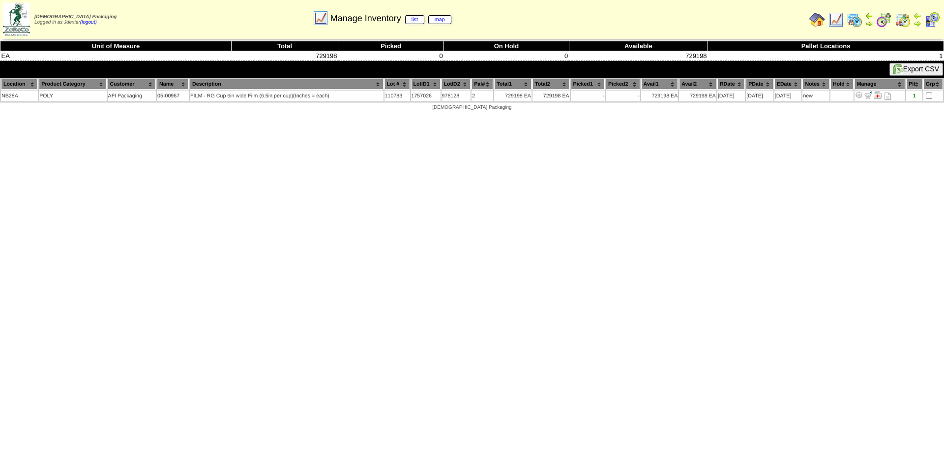
drag, startPoint x: 234, startPoint y: 220, endPoint x: 161, endPoint y: 183, distance: 81.6
click at [234, 116] on html "Zoroco Packaging Logged in as Jdexter (logout) Print All" at bounding box center [472, 58] width 944 height 116
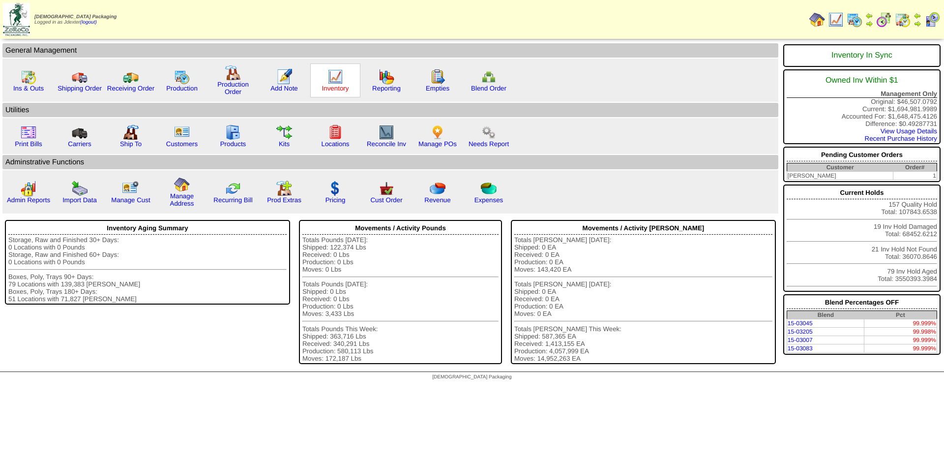
click at [346, 89] on link "Inventory" at bounding box center [335, 88] width 27 height 7
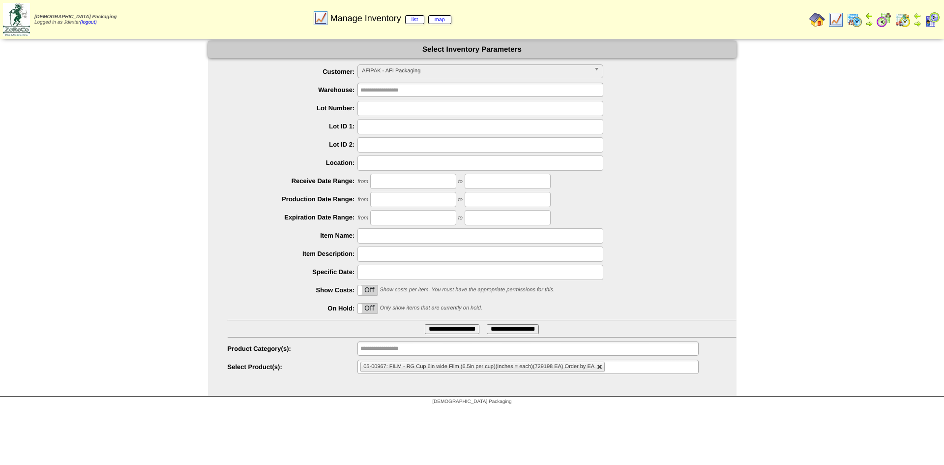
click at [599, 366] on link at bounding box center [600, 367] width 6 height 6
type input "**********"
click at [599, 366] on ul at bounding box center [527, 366] width 341 height 14
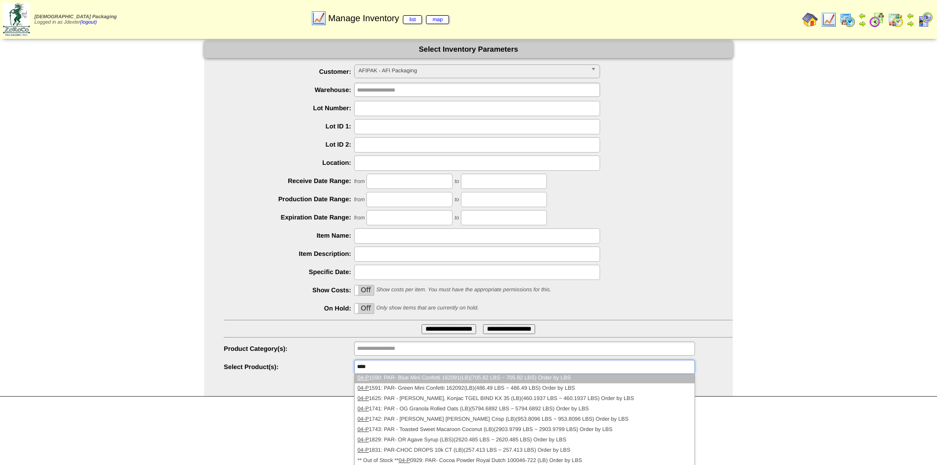
scroll to position [392, 0]
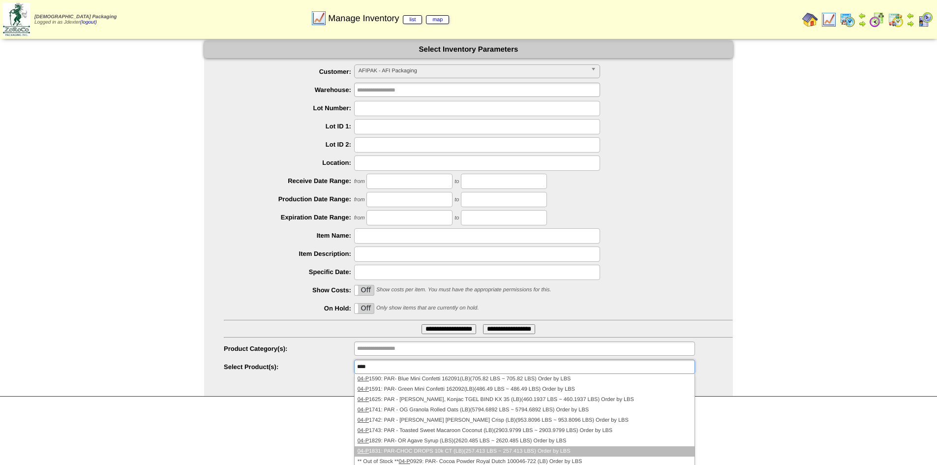
type input "****"
click at [473, 453] on li "04-P 1831: PAR-CHOC DROPS 10k CT (LB)(257.413 LBS ~ 257.413 LBS) Order by LBS" at bounding box center [524, 451] width 340 height 10
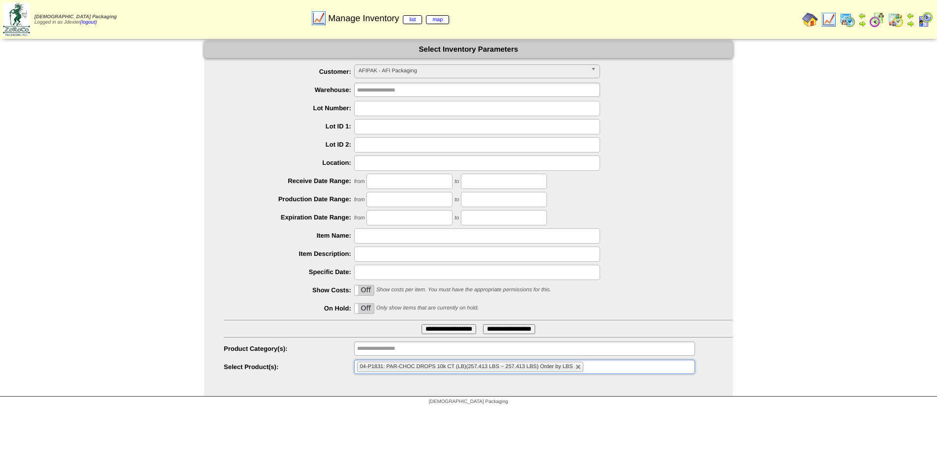
click at [439, 331] on input "**********" at bounding box center [448, 329] width 55 height 10
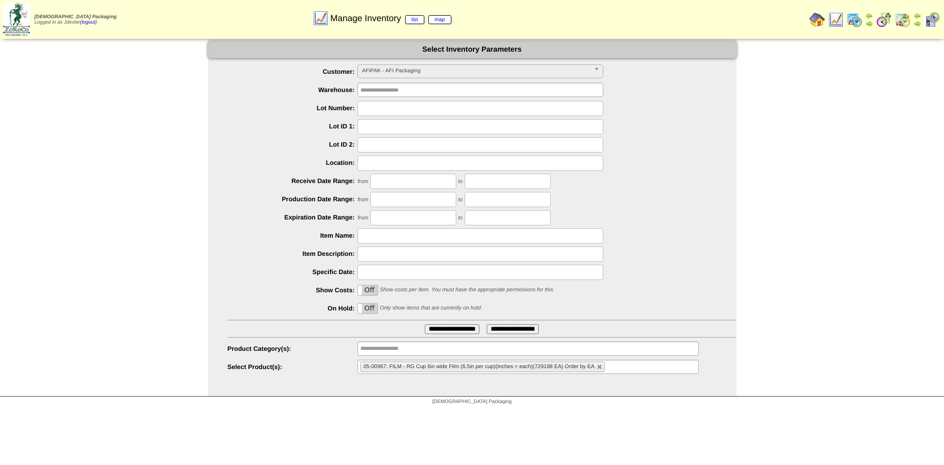
click at [820, 17] on img at bounding box center [817, 20] width 16 height 16
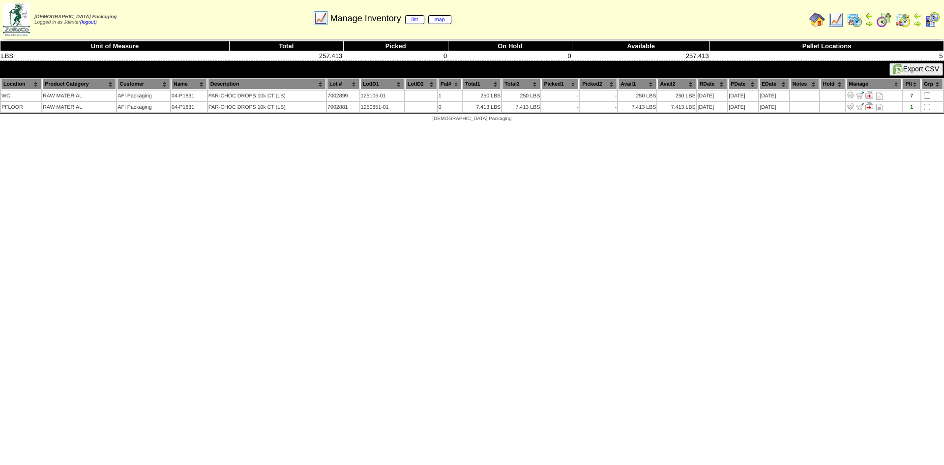
click at [623, 127] on html "Zoroco Packaging Logged in as Jdexter (logout) Print All" at bounding box center [472, 63] width 944 height 127
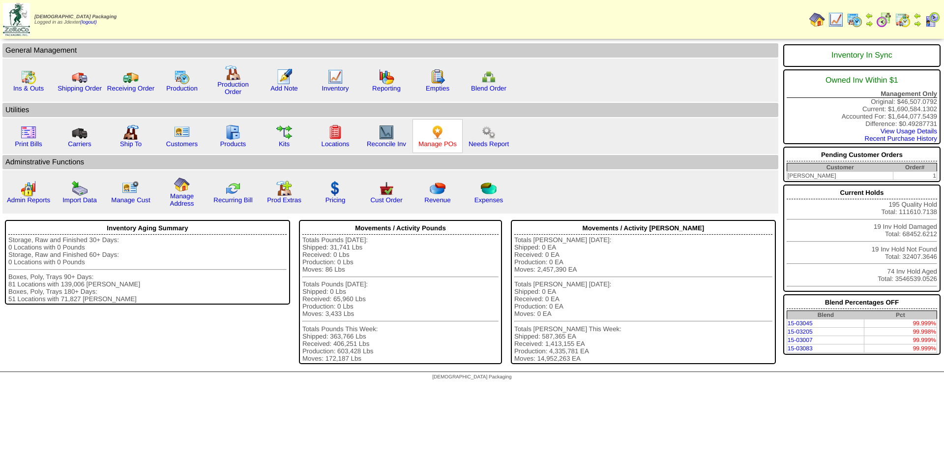
click at [442, 141] on link "Manage POs" at bounding box center [437, 143] width 38 height 7
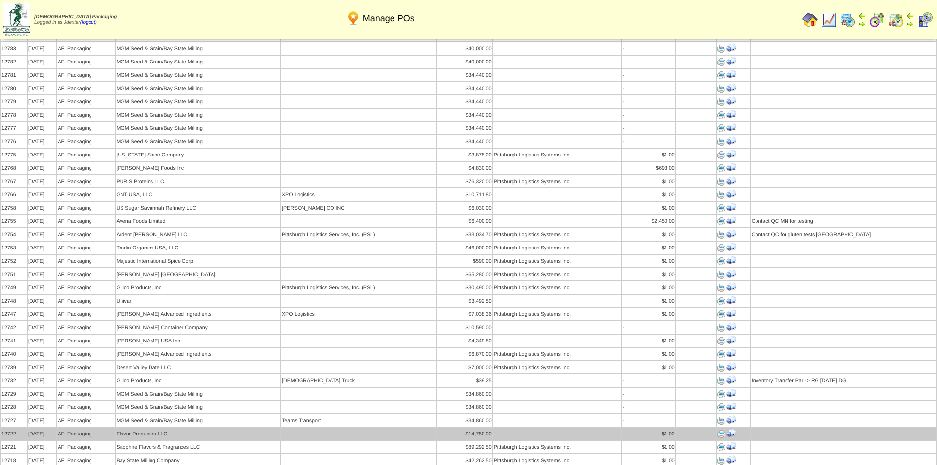
scroll to position [393, 0]
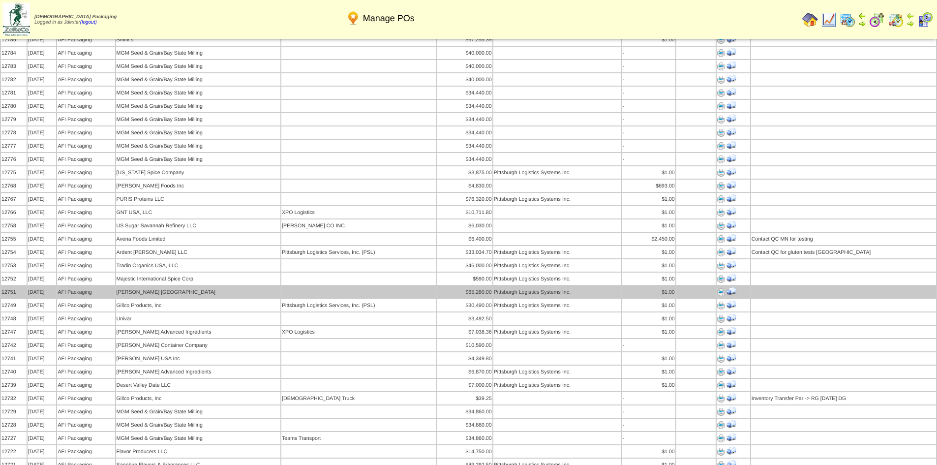
click at [720, 288] on img at bounding box center [721, 292] width 8 height 8
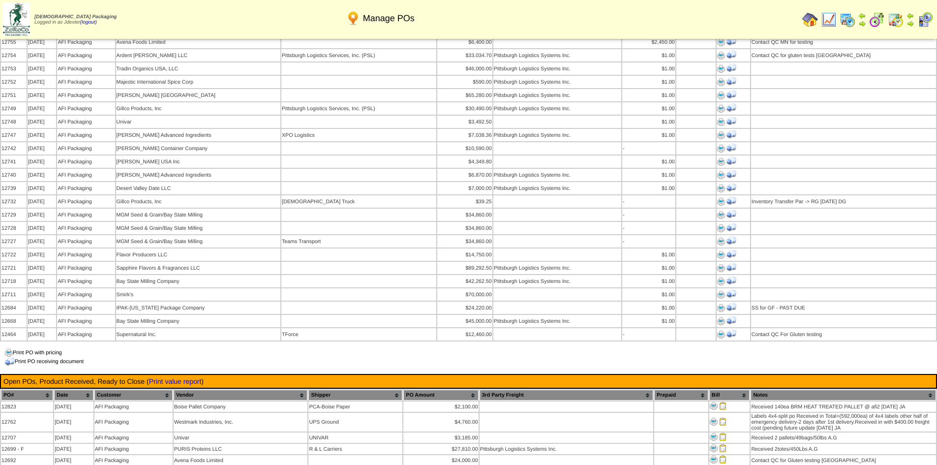
scroll to position [541, 0]
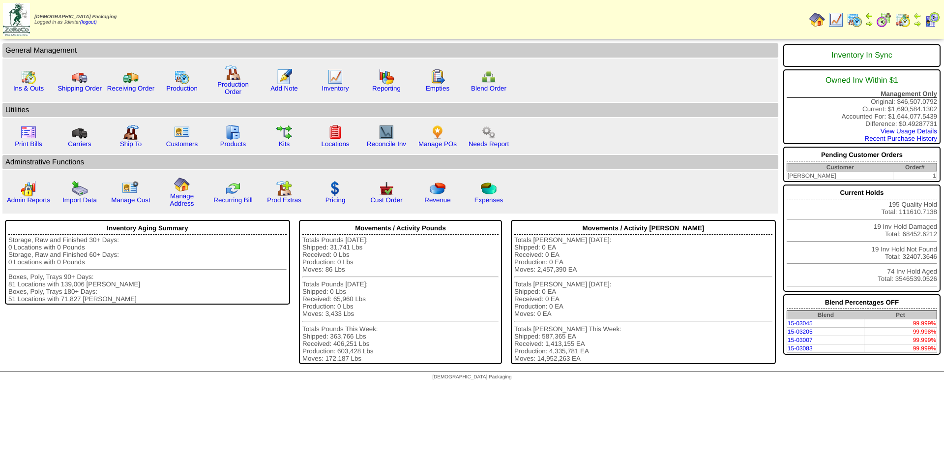
click at [917, 20] on img at bounding box center [917, 24] width 8 height 8
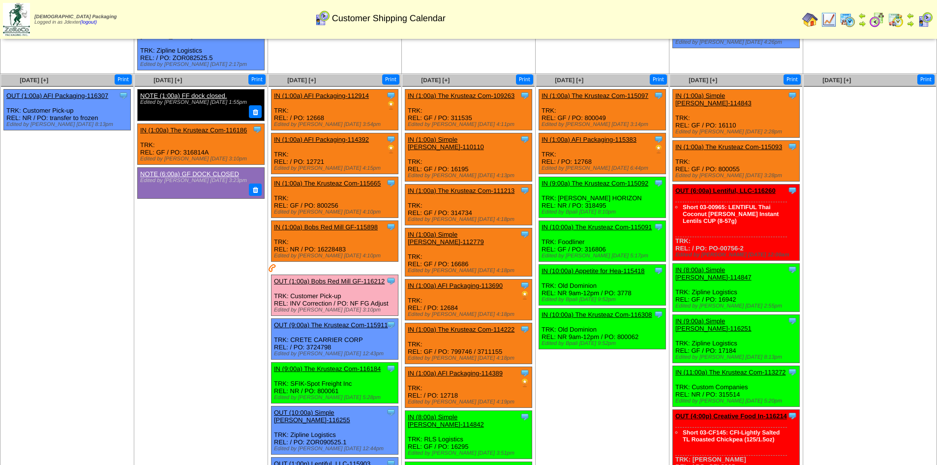
scroll to position [639, 0]
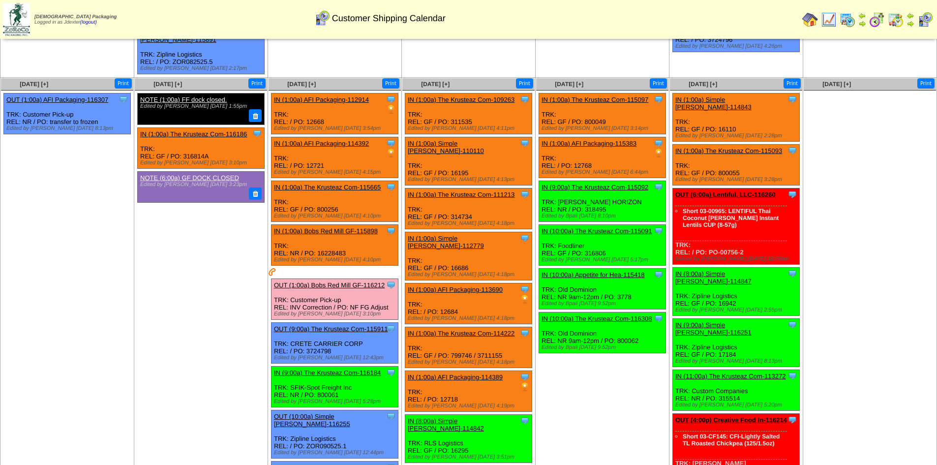
click at [897, 20] on img at bounding box center [895, 20] width 16 height 16
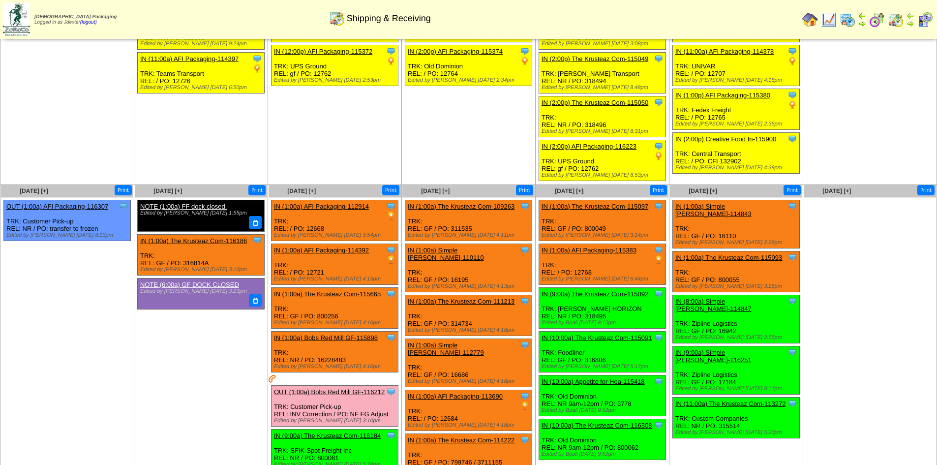
scroll to position [295, 0]
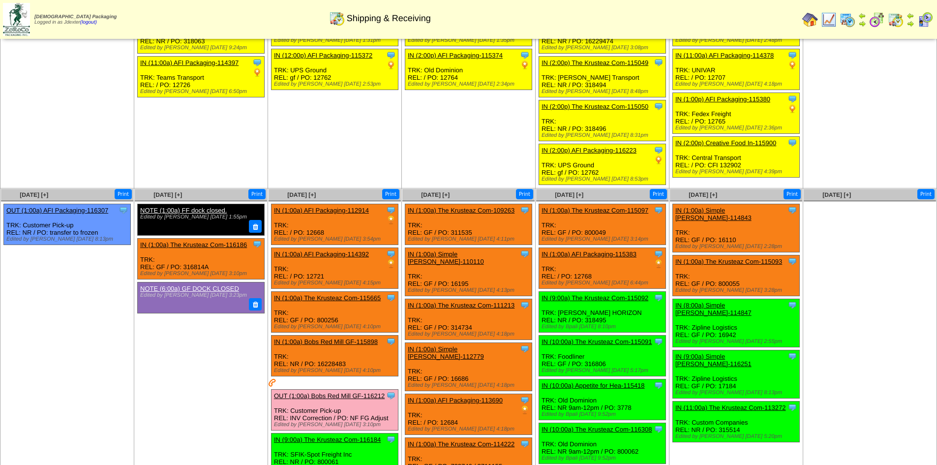
click at [319, 206] on link "IN (1:00a) AFI Packaging-112914" at bounding box center [321, 209] width 95 height 7
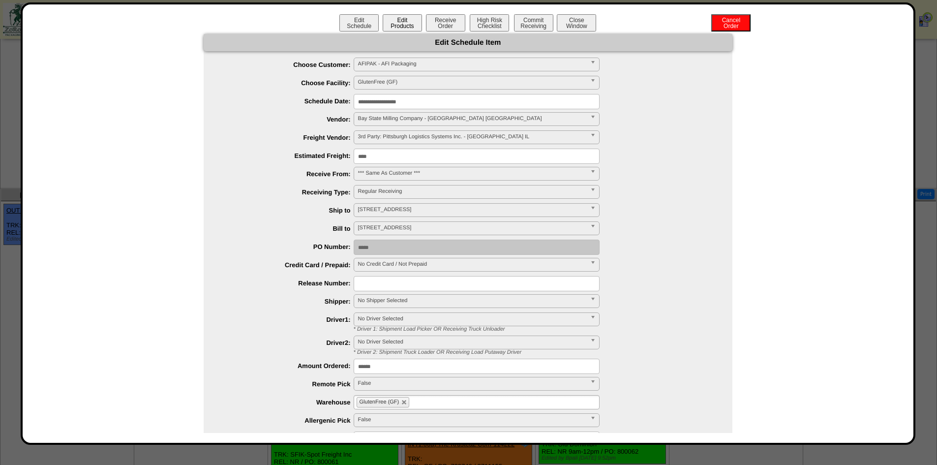
click at [400, 25] on button "Edit Products" at bounding box center [401, 22] width 39 height 17
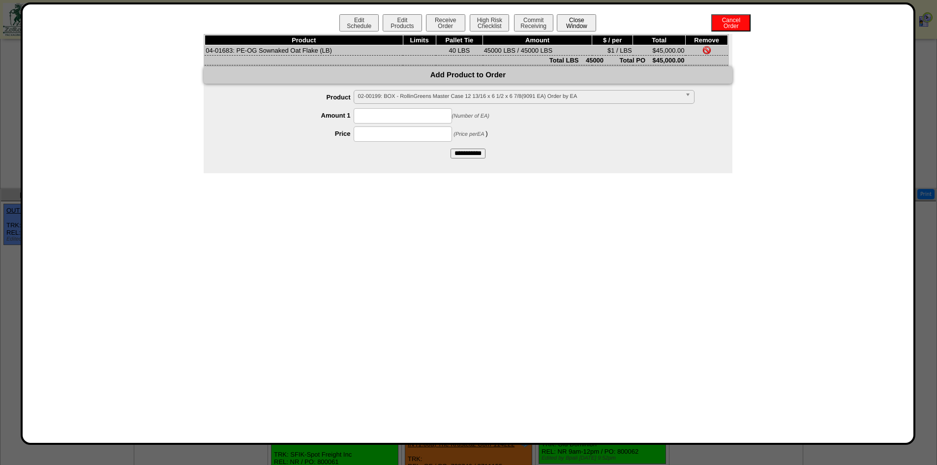
click at [584, 20] on button "Close Window" at bounding box center [576, 22] width 39 height 17
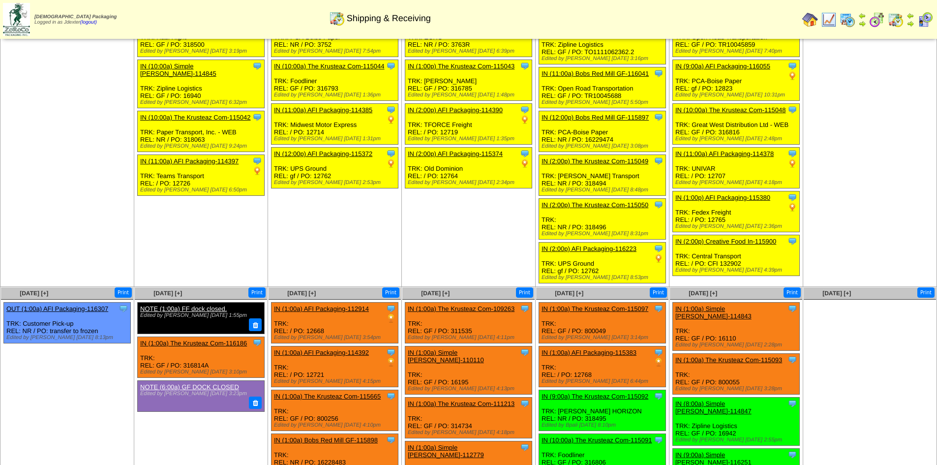
scroll to position [393, 0]
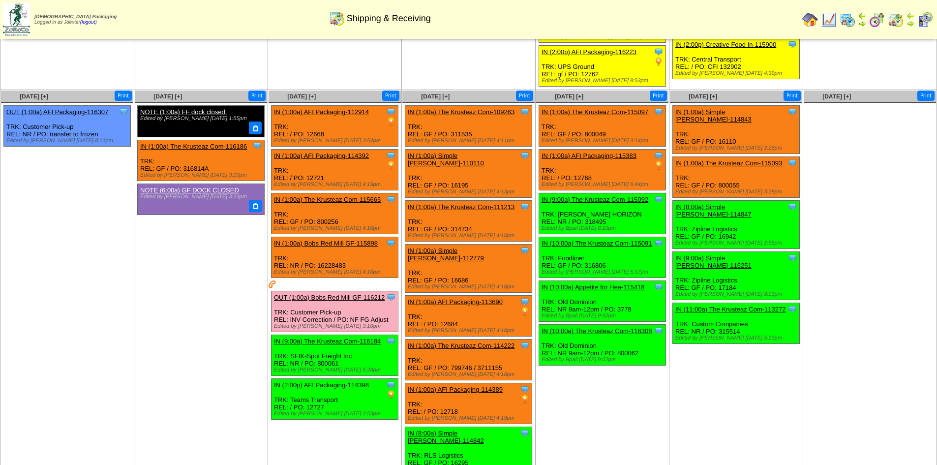
click at [355, 108] on link "IN (1:00a) AFI Packaging-112914" at bounding box center [321, 111] width 95 height 7
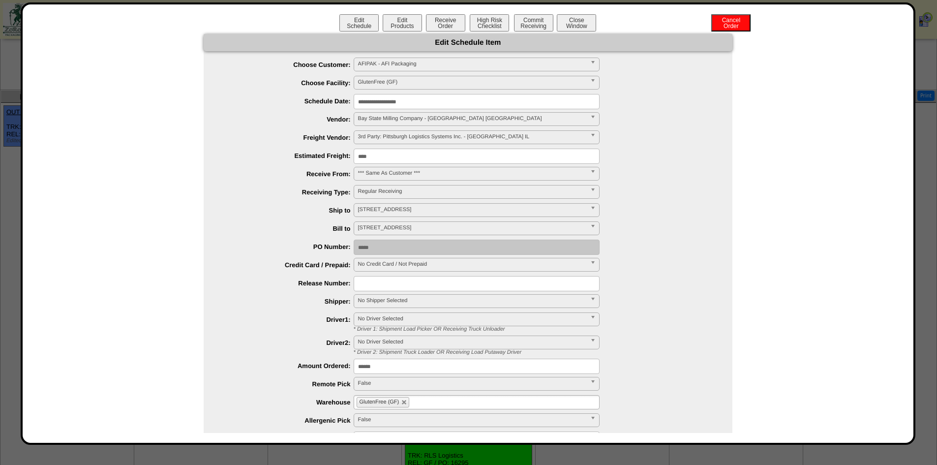
click at [407, 100] on input "**********" at bounding box center [476, 101] width 246 height 15
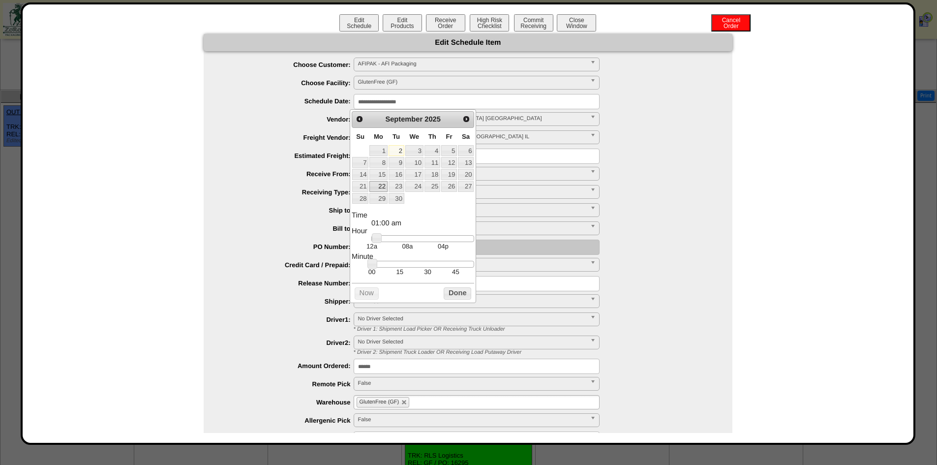
click at [384, 186] on link "22" at bounding box center [378, 186] width 18 height 11
type input "**********"
click at [453, 299] on button "Done" at bounding box center [457, 293] width 28 height 12
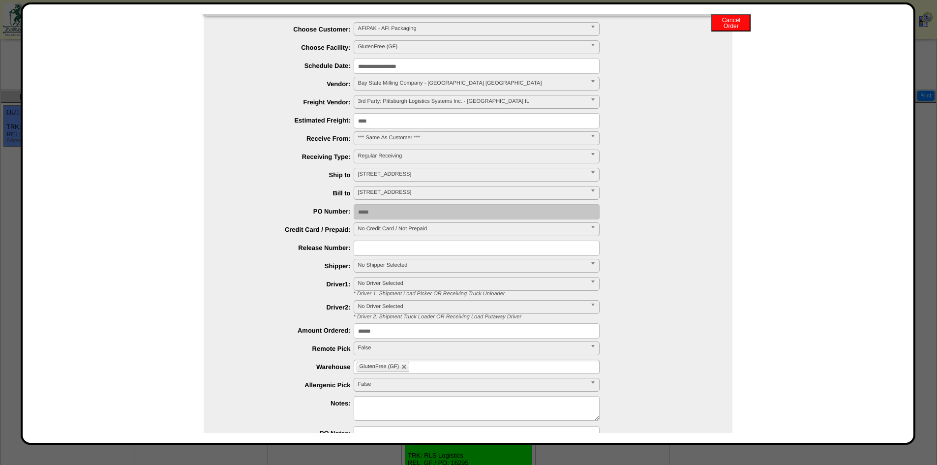
scroll to position [95, 0]
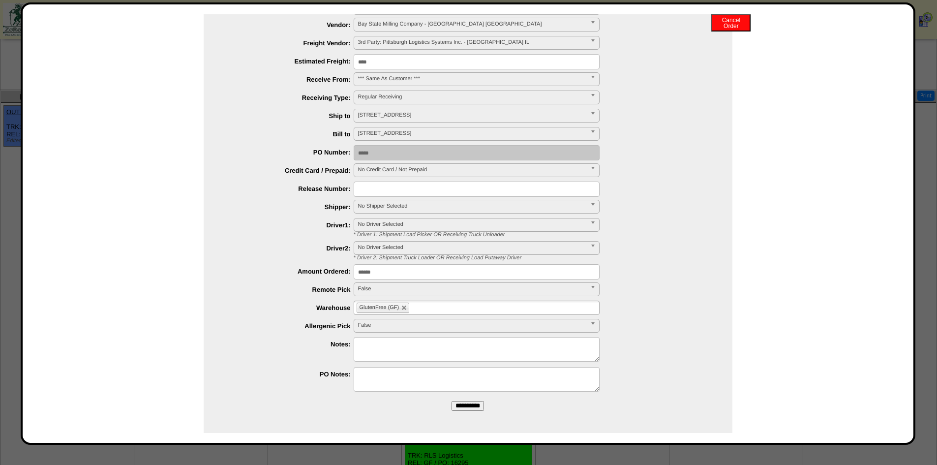
click at [462, 403] on input "**********" at bounding box center [467, 406] width 32 height 10
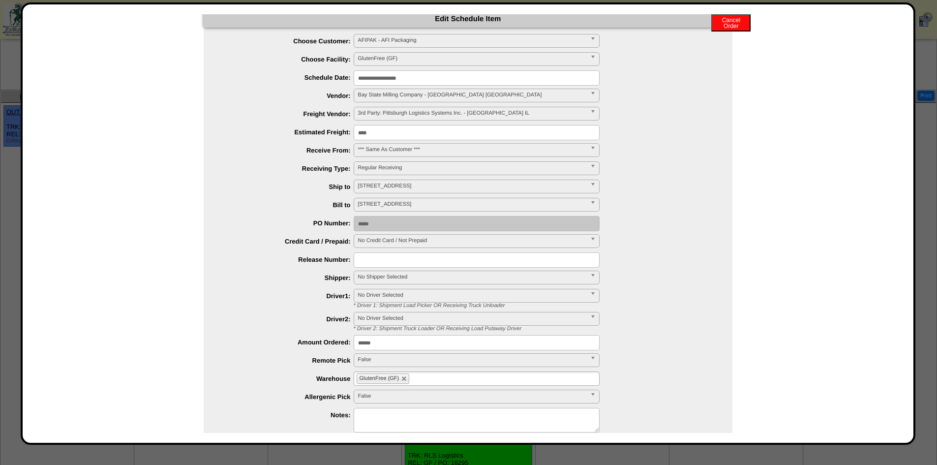
scroll to position [0, 0]
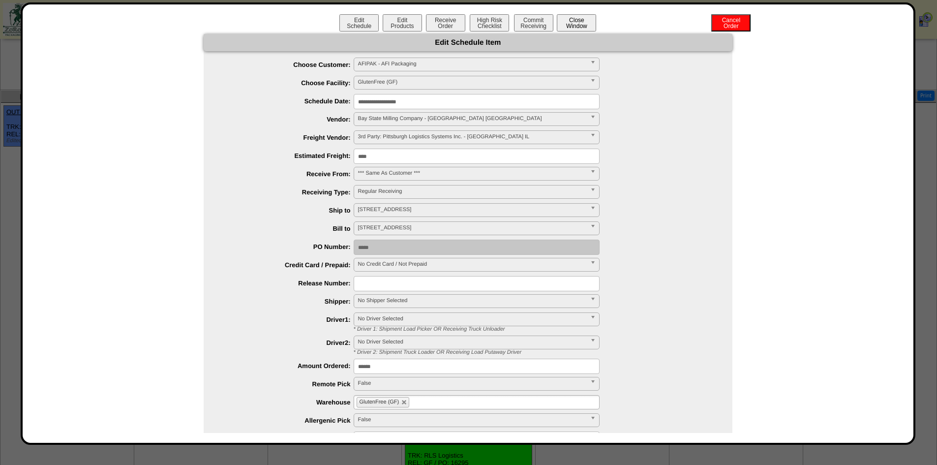
click at [578, 23] on button "Close Window" at bounding box center [576, 22] width 39 height 17
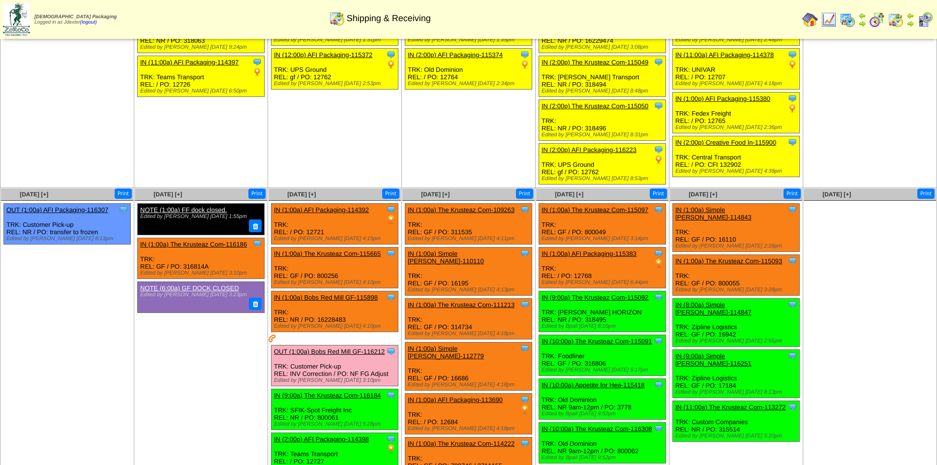
scroll to position [295, 0]
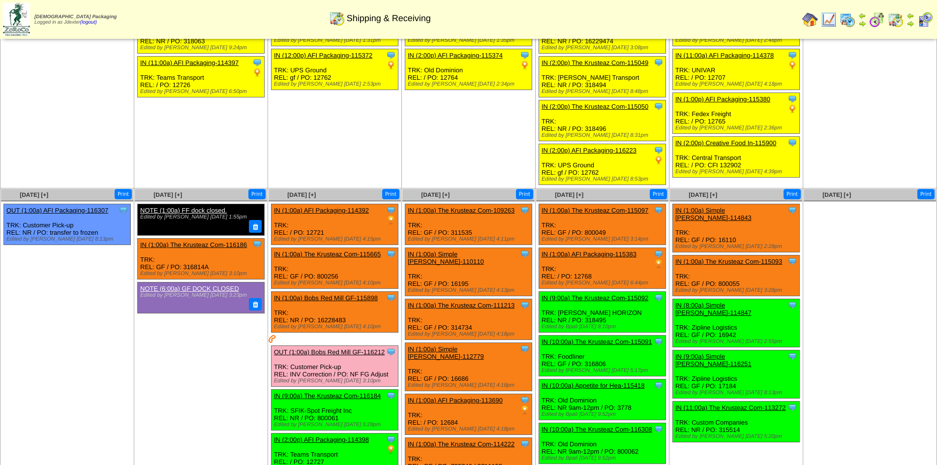
click at [332, 206] on link "IN (1:00a) AFI Packaging-114392" at bounding box center [321, 209] width 95 height 7
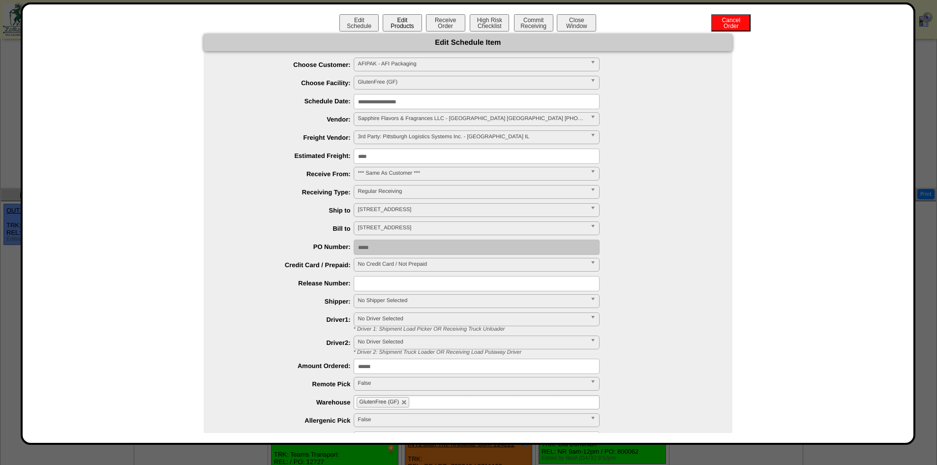
click at [402, 29] on button "Edit Products" at bounding box center [401, 22] width 39 height 17
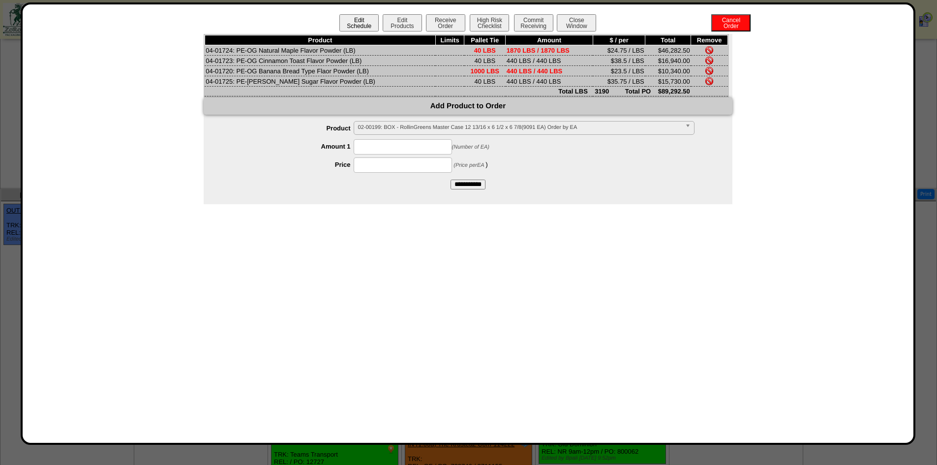
click at [369, 22] on button "Edit Schedule" at bounding box center [358, 22] width 39 height 17
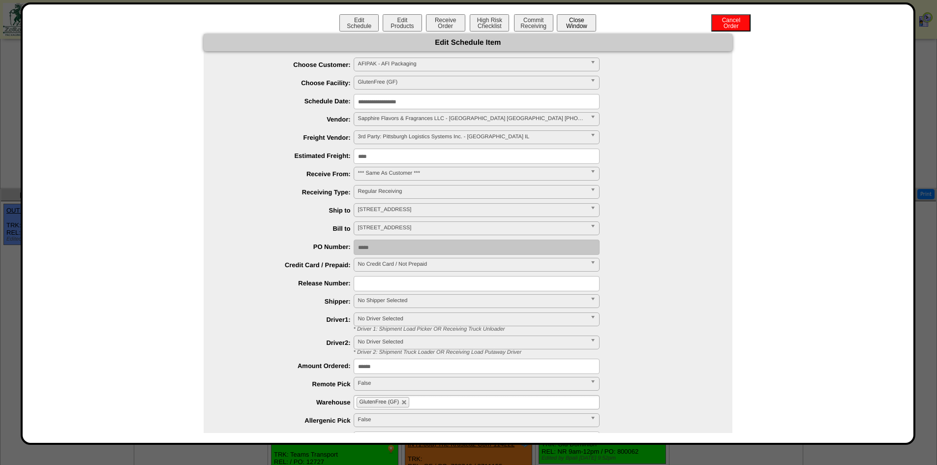
click at [582, 26] on button "Close Window" at bounding box center [576, 22] width 39 height 17
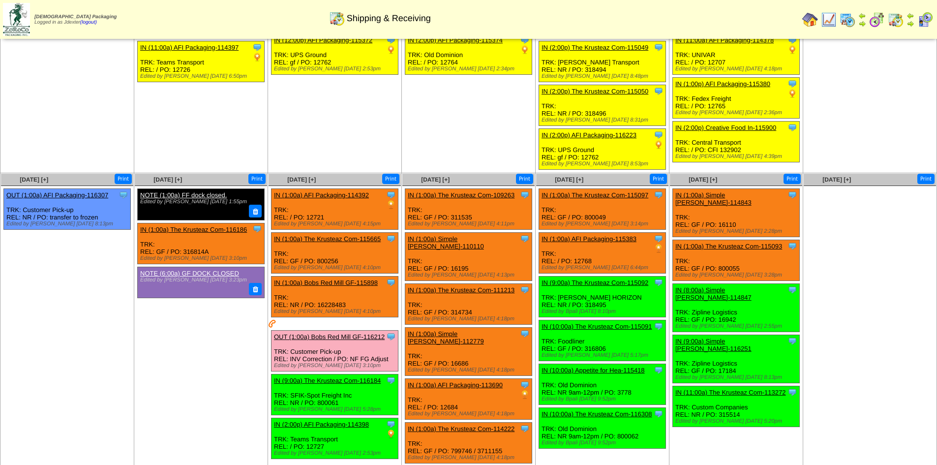
scroll to position [393, 0]
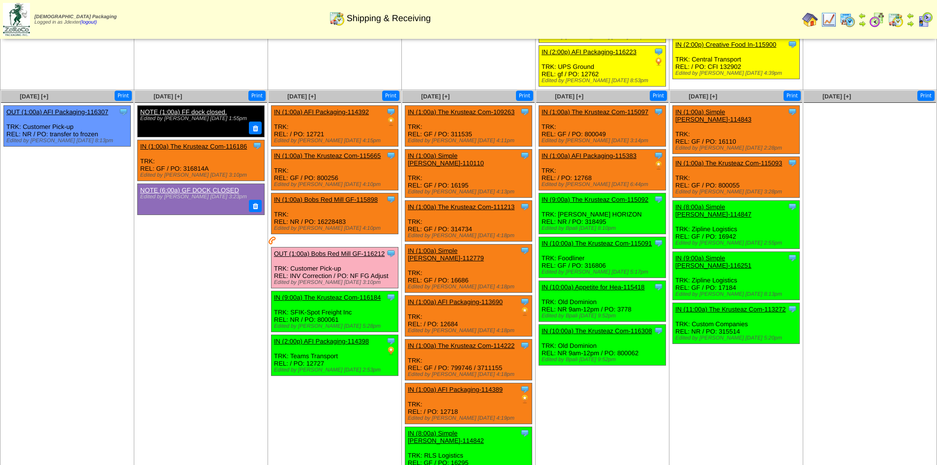
click at [336, 108] on link "IN (1:00a) AFI Packaging-114392" at bounding box center [321, 111] width 95 height 7
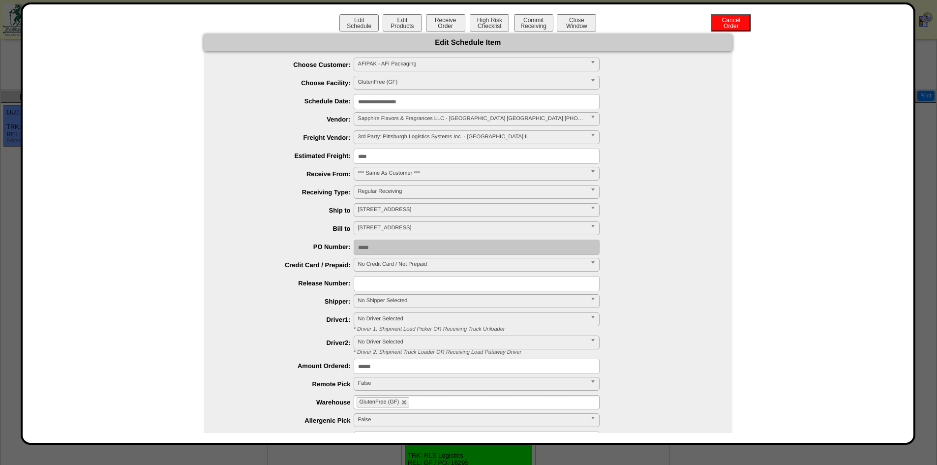
click at [380, 102] on input "**********" at bounding box center [476, 101] width 246 height 15
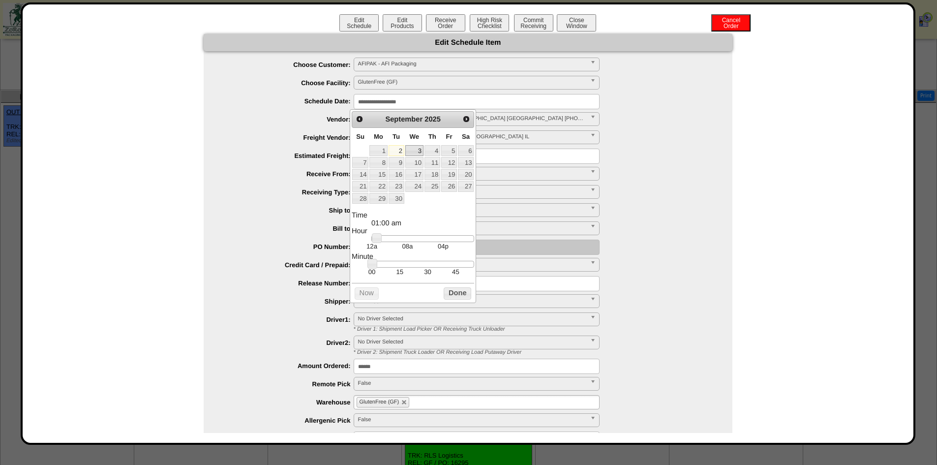
click at [418, 152] on link "3" at bounding box center [414, 150] width 18 height 11
type input "**********"
click at [461, 297] on button "Done" at bounding box center [457, 293] width 28 height 12
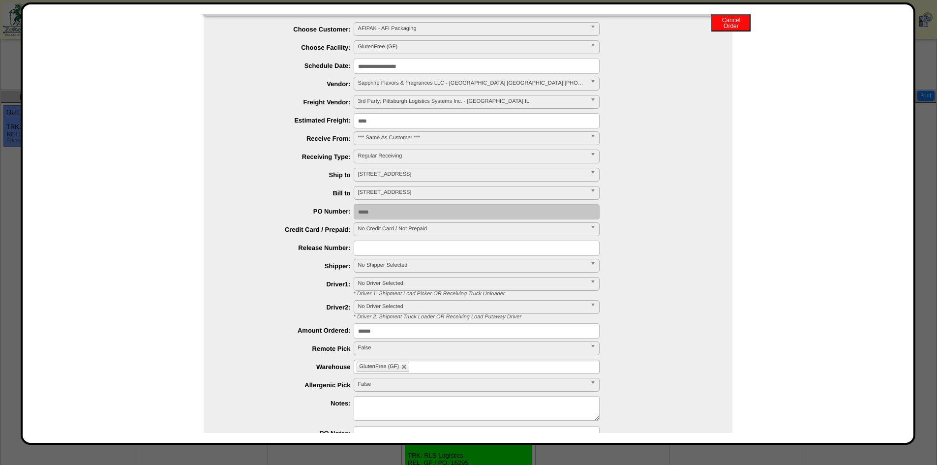
scroll to position [95, 0]
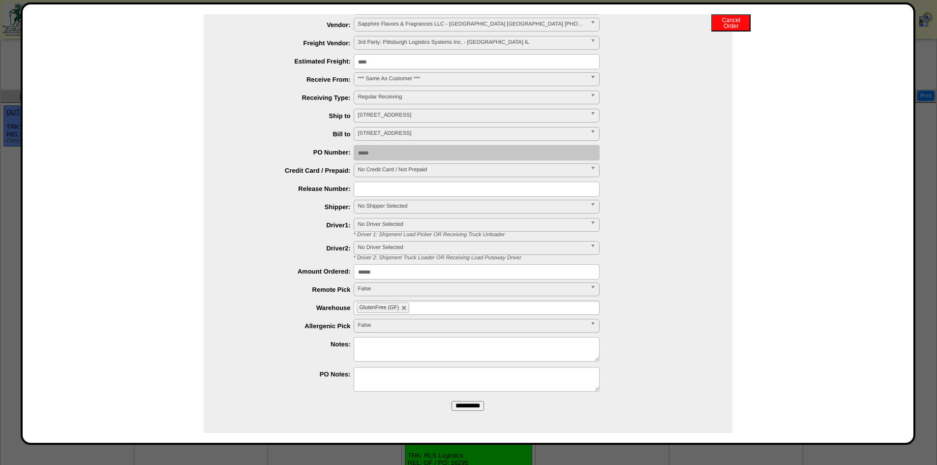
click at [466, 401] on input "**********" at bounding box center [467, 406] width 32 height 10
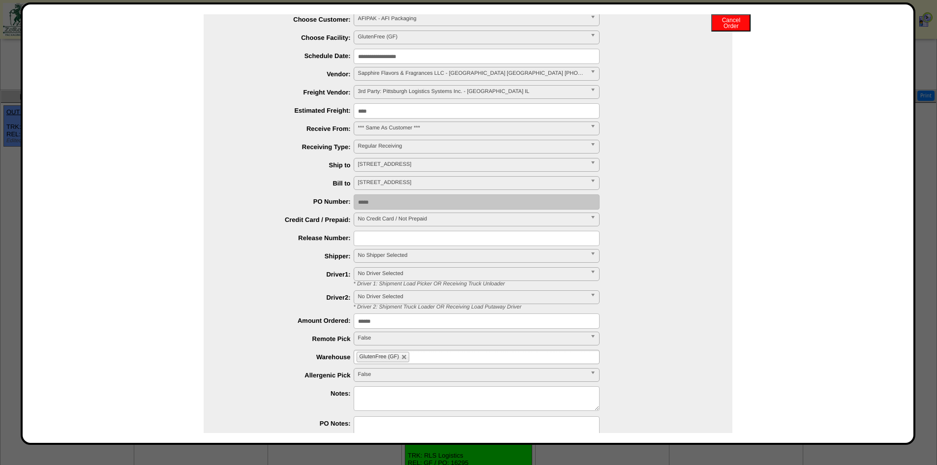
scroll to position [0, 0]
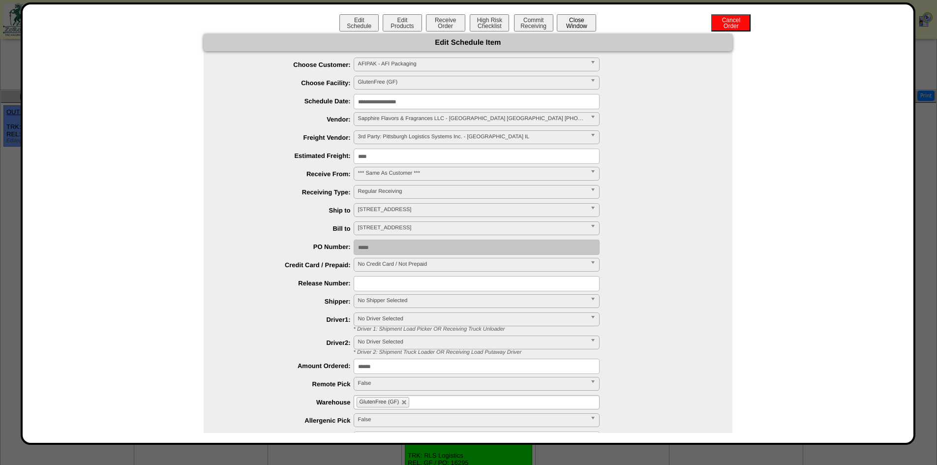
click at [577, 20] on button "Close Window" at bounding box center [576, 22] width 39 height 17
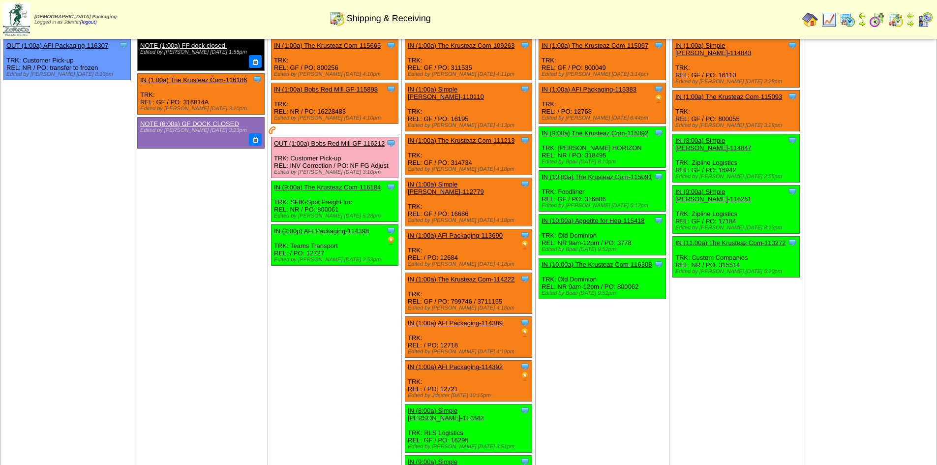
scroll to position [442, 0]
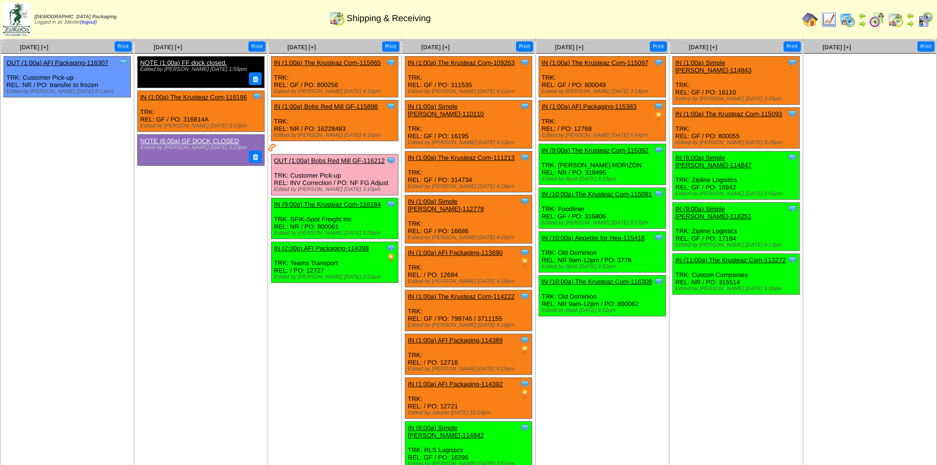
click at [670, 346] on td "[DATE] [+] Print Clone Item IN (1:00a) Simple [PERSON_NAME]-114843 Simple [PERS…" at bounding box center [736, 395] width 134 height 709
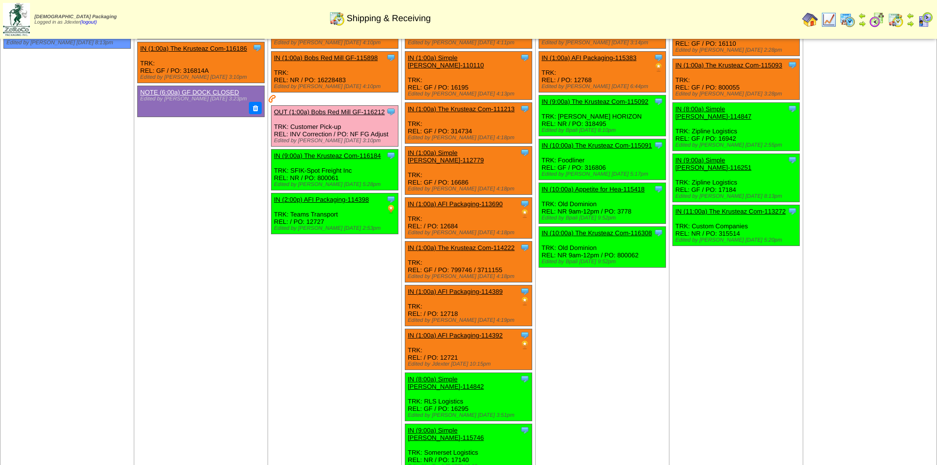
scroll to position [492, 0]
click at [473, 200] on link "IN (1:00a) AFI Packaging-113690" at bounding box center [455, 203] width 95 height 7
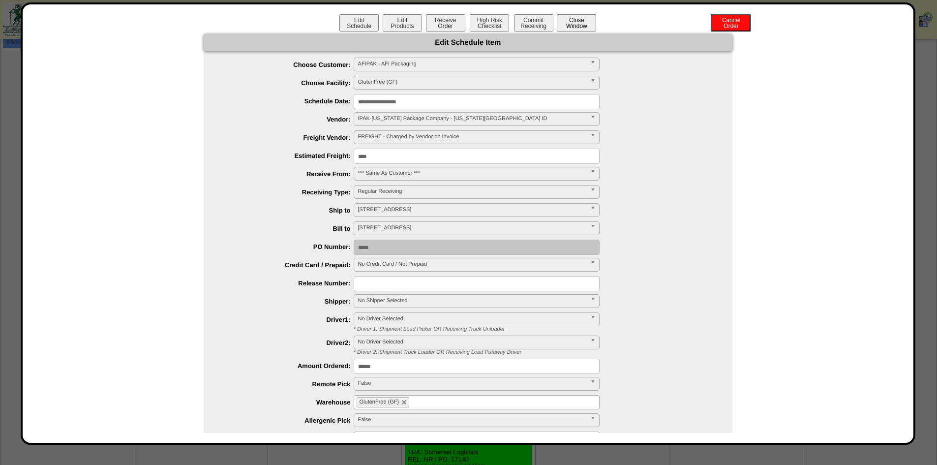
click at [589, 21] on button "Close Window" at bounding box center [576, 22] width 39 height 17
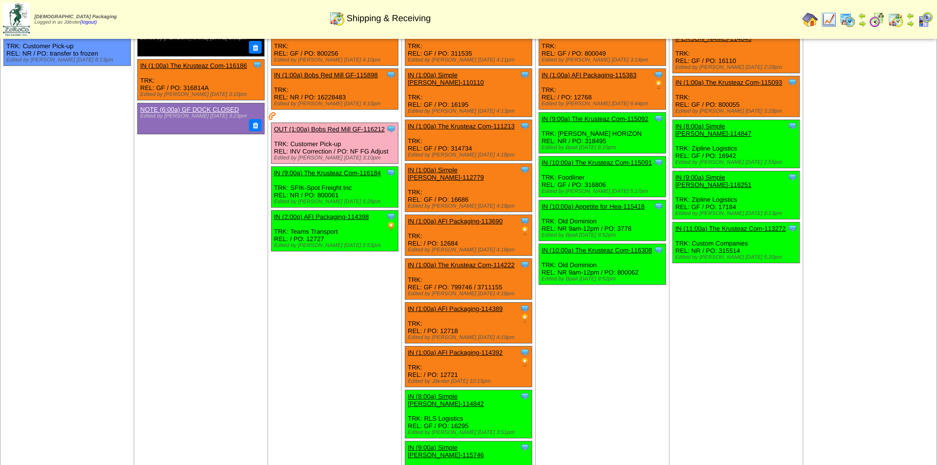
scroll to position [492, 0]
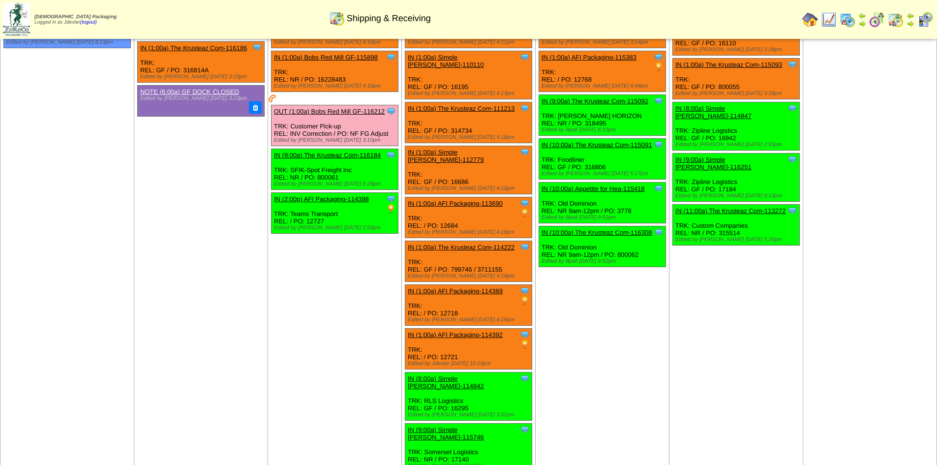
click at [475, 287] on link "IN (1:00a) AFI Packaging-114389" at bounding box center [455, 290] width 95 height 7
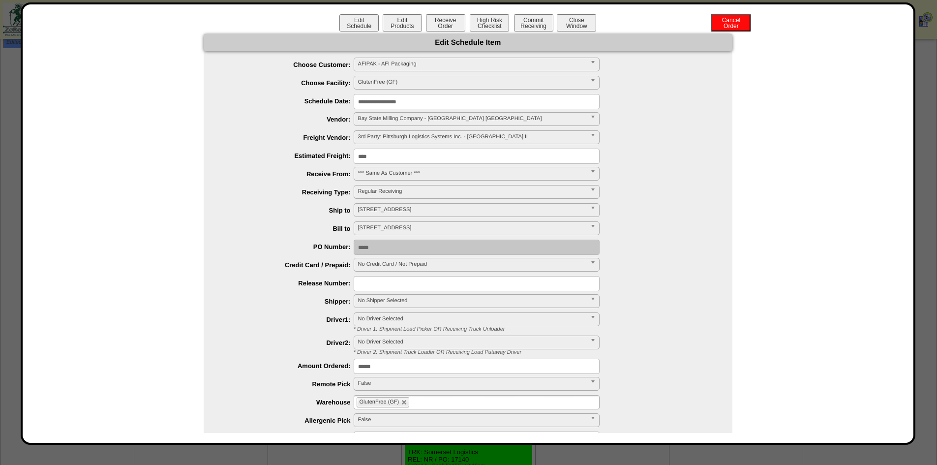
click at [407, 102] on input "**********" at bounding box center [476, 101] width 246 height 15
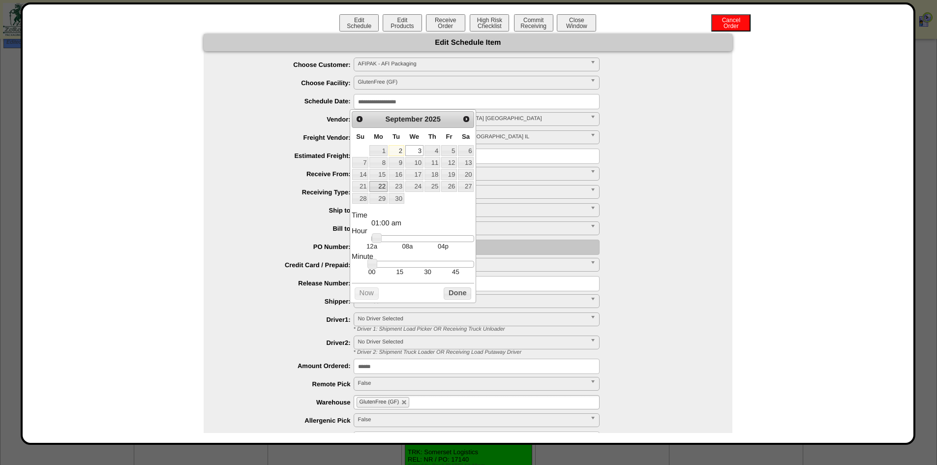
click at [380, 187] on link "22" at bounding box center [378, 186] width 18 height 11
type input "**********"
click at [460, 299] on button "Done" at bounding box center [457, 293] width 28 height 12
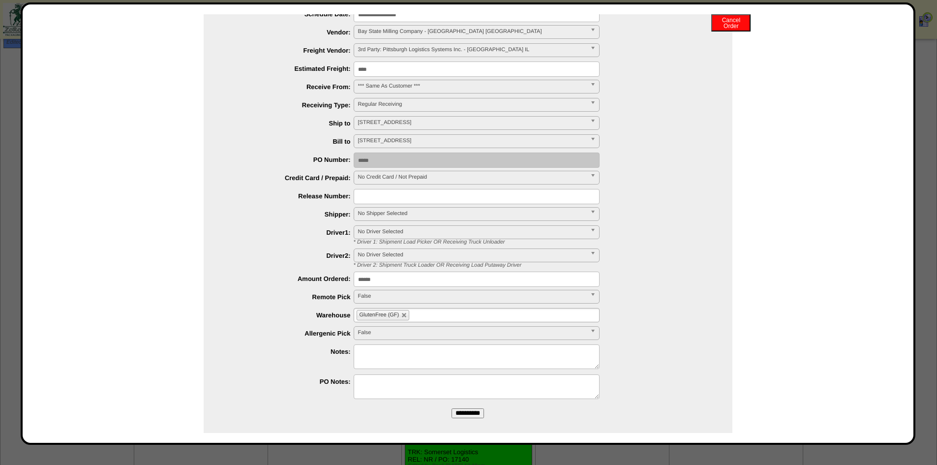
scroll to position [95, 0]
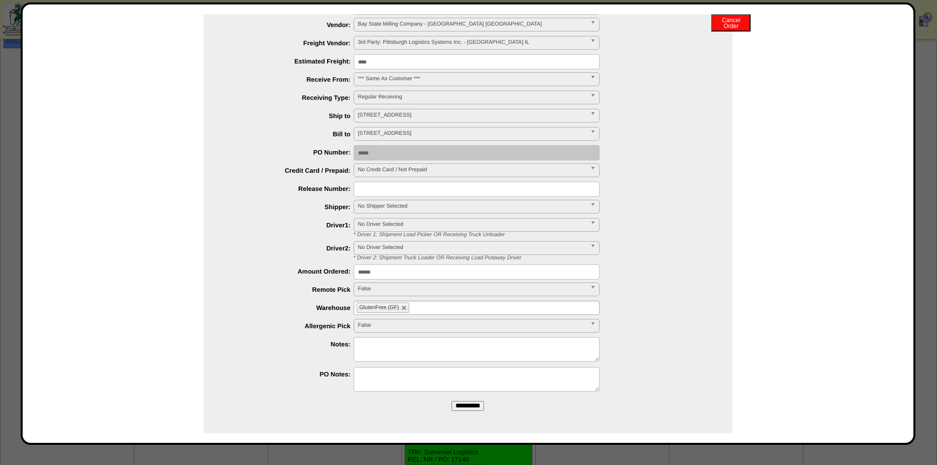
drag, startPoint x: 463, startPoint y: 408, endPoint x: 514, endPoint y: 67, distance: 344.0
click at [463, 408] on input "**********" at bounding box center [467, 406] width 32 height 10
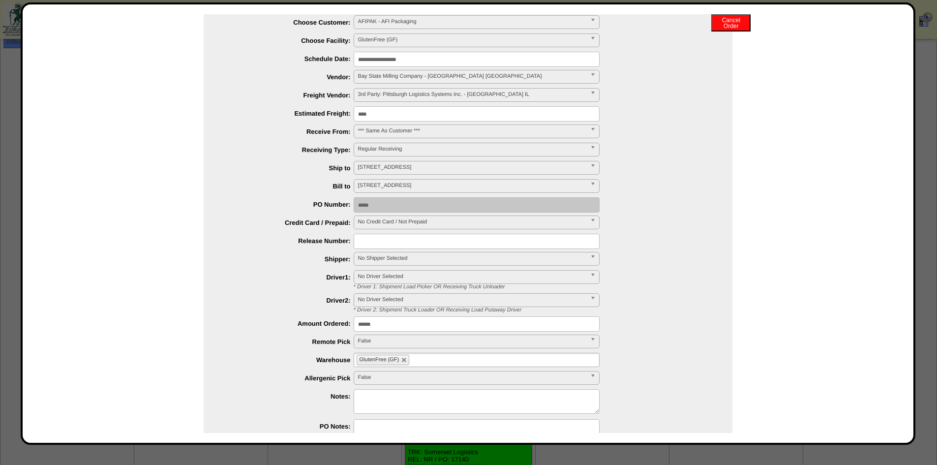
scroll to position [0, 0]
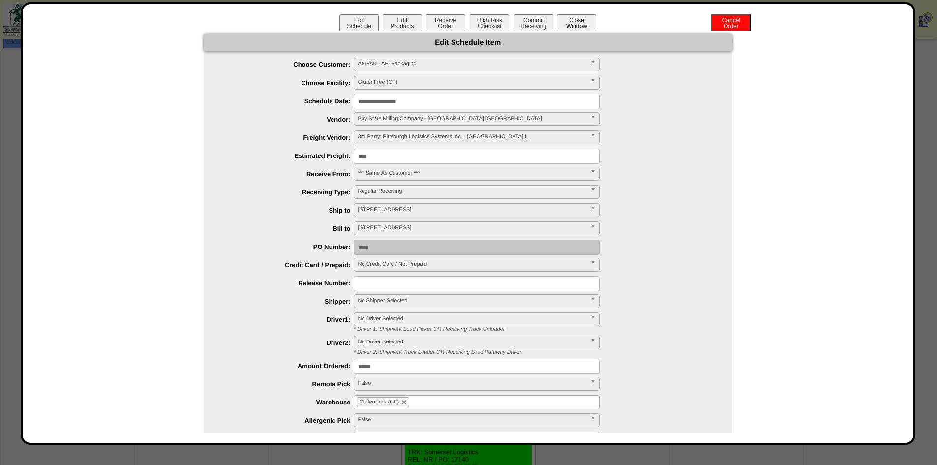
click at [579, 18] on button "Close Window" at bounding box center [576, 22] width 39 height 17
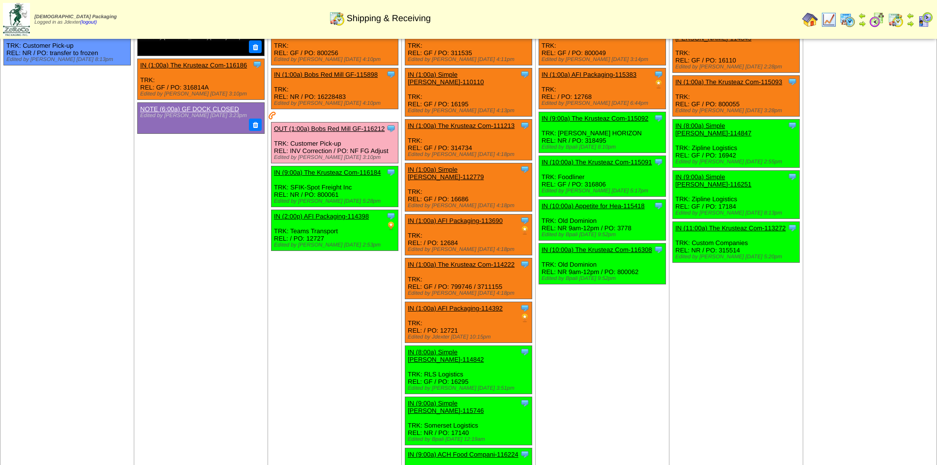
scroll to position [492, 0]
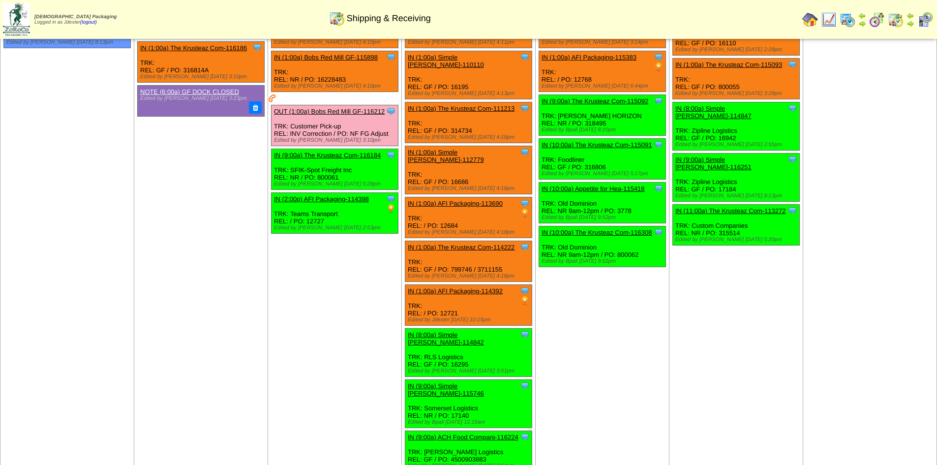
click at [665, 326] on td "[DATE] [+] Print Clone Item IN (1:00a) The Krusteaz Com-115097 The Krusteaz Com…" at bounding box center [602, 325] width 134 height 666
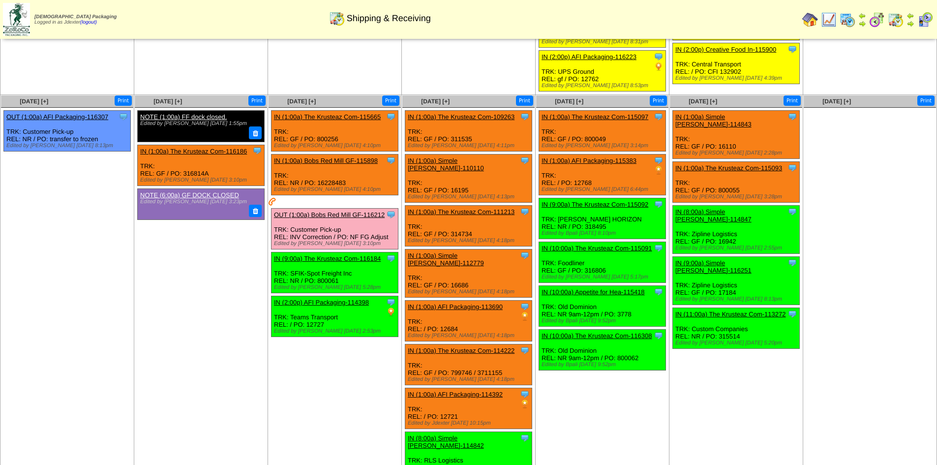
scroll to position [359, 0]
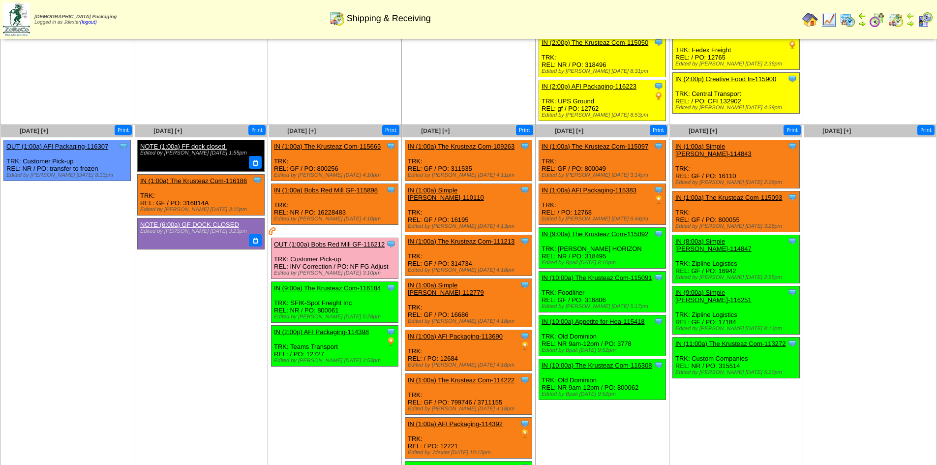
click at [792, 400] on td "[DATE] [+] Print Clone Item IN (1:00a) Simple [PERSON_NAME]-114843 Simple [PERS…" at bounding box center [736, 457] width 134 height 666
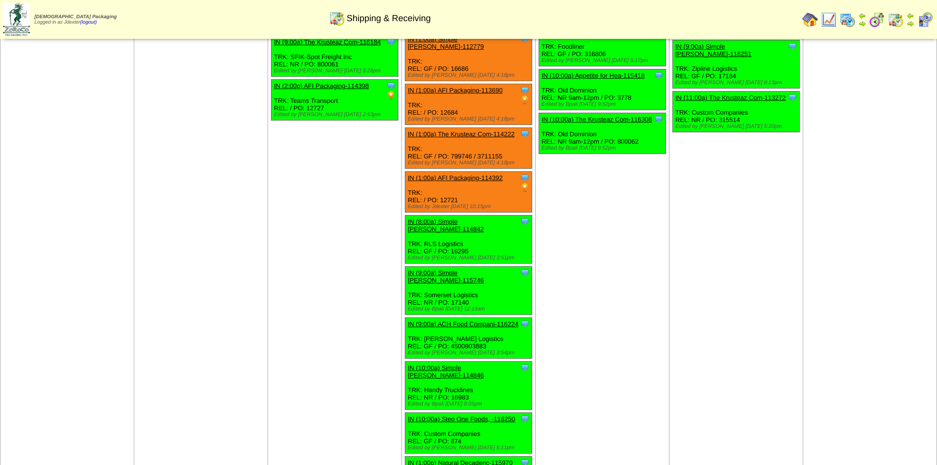
scroll to position [408, 0]
